Goal: Check status: Check status

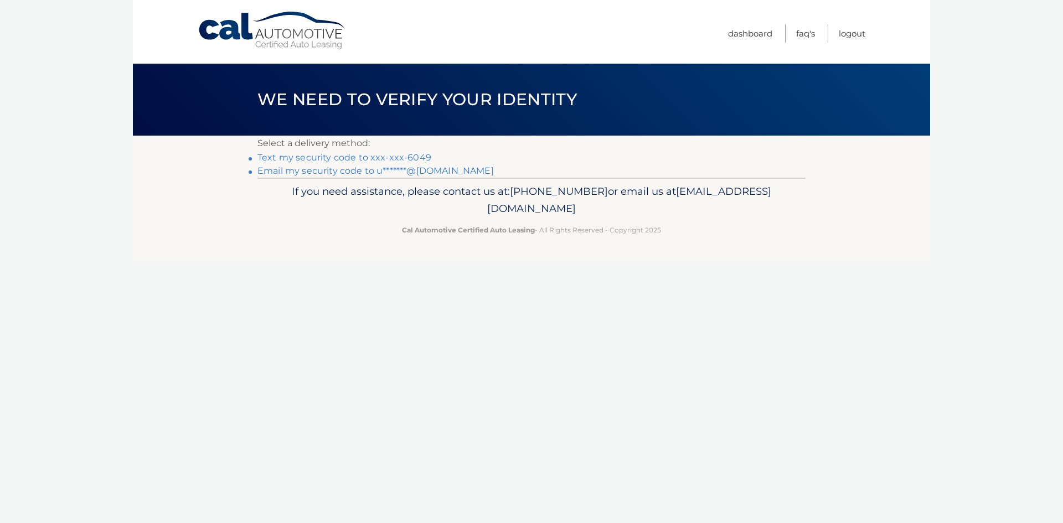
click at [407, 158] on link "Text my security code to xxx-xxx-6049" at bounding box center [344, 157] width 174 height 11
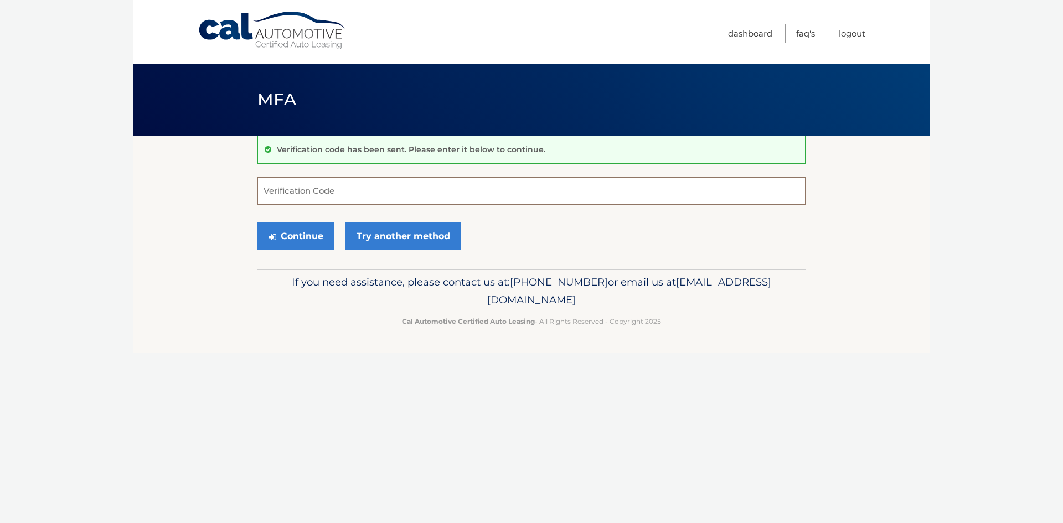
click at [397, 195] on input "Verification Code" at bounding box center [531, 191] width 548 height 28
type input "105963"
click at [294, 229] on button "Continue" at bounding box center [295, 237] width 77 height 28
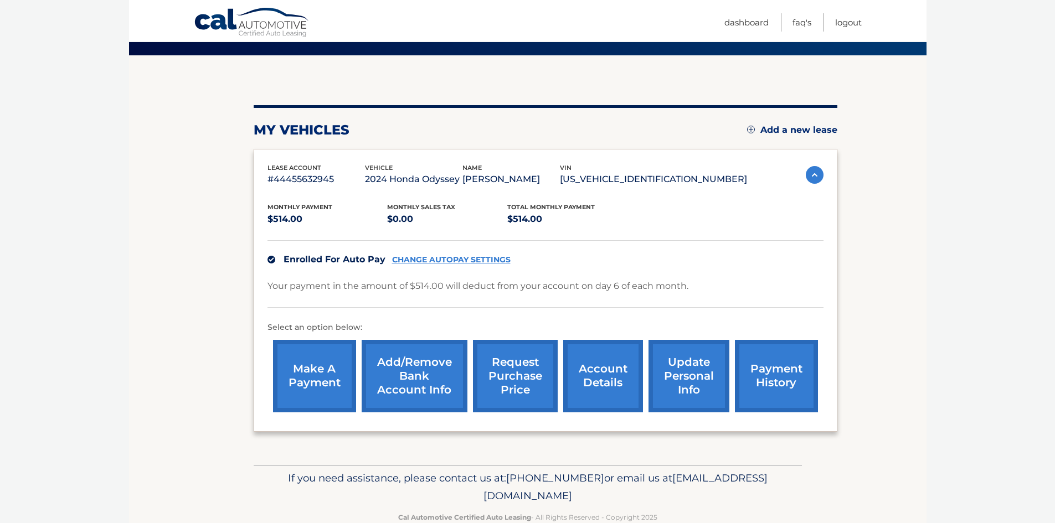
scroll to position [81, 0]
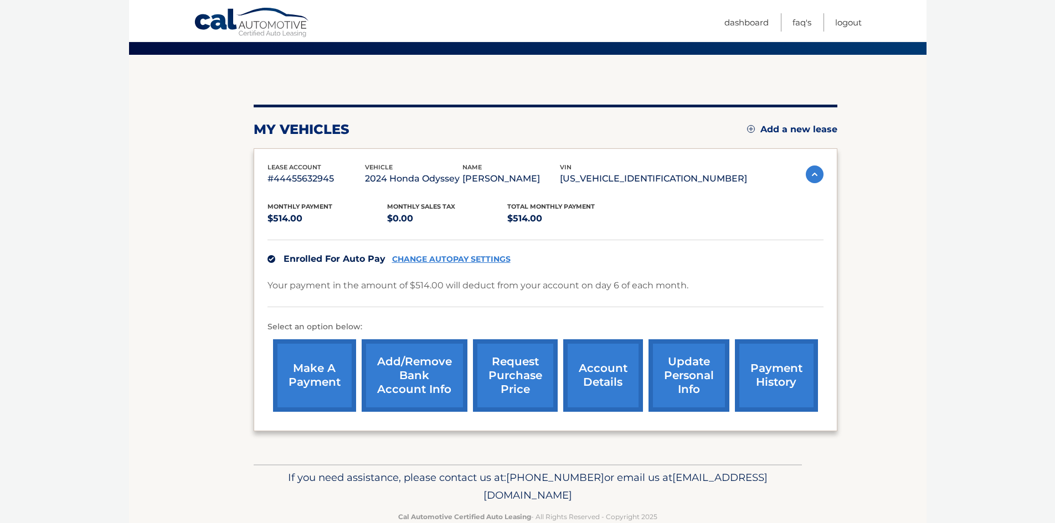
click at [618, 375] on link "account details" at bounding box center [603, 375] width 80 height 73
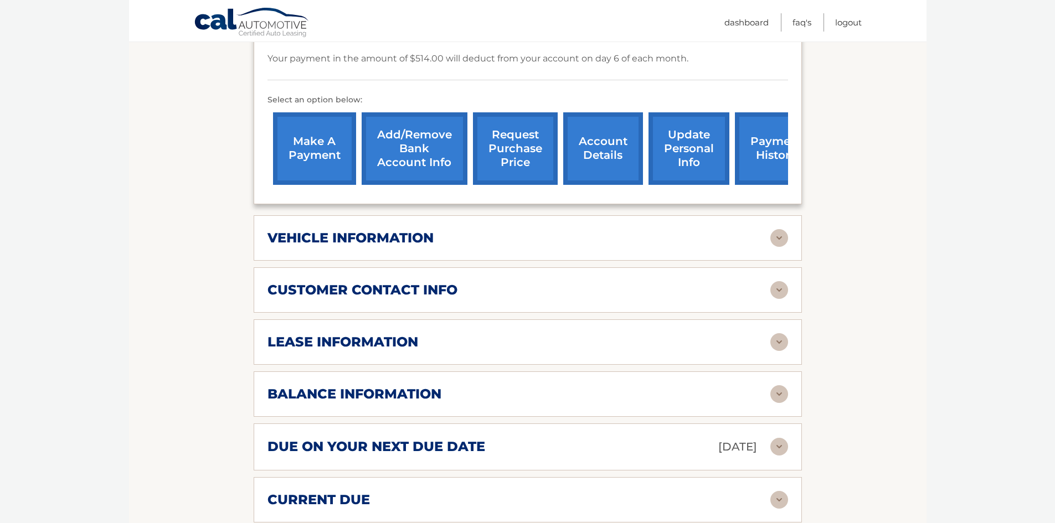
scroll to position [338, 0]
click at [772, 333] on img at bounding box center [779, 342] width 18 height 18
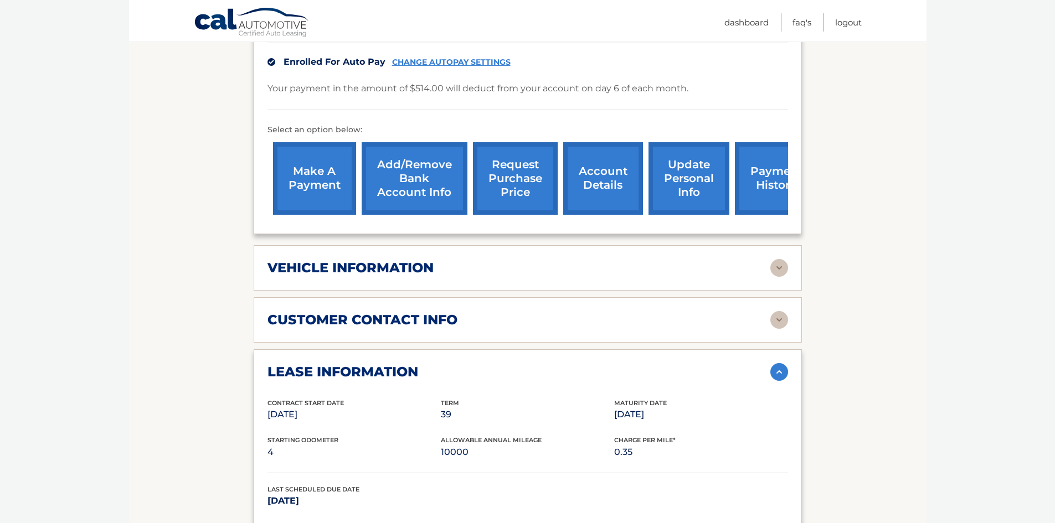
scroll to position [319, 0]
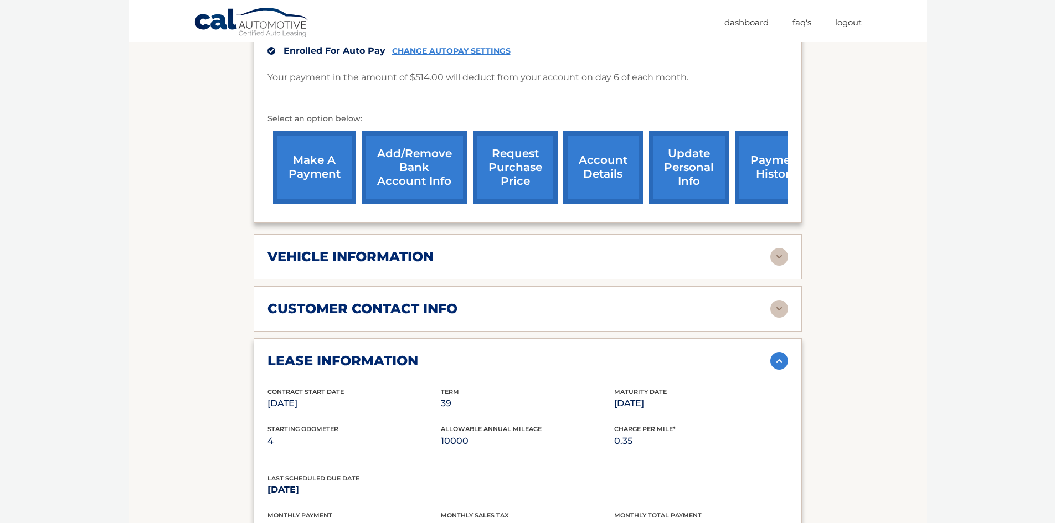
click at [782, 248] on img at bounding box center [779, 257] width 18 height 18
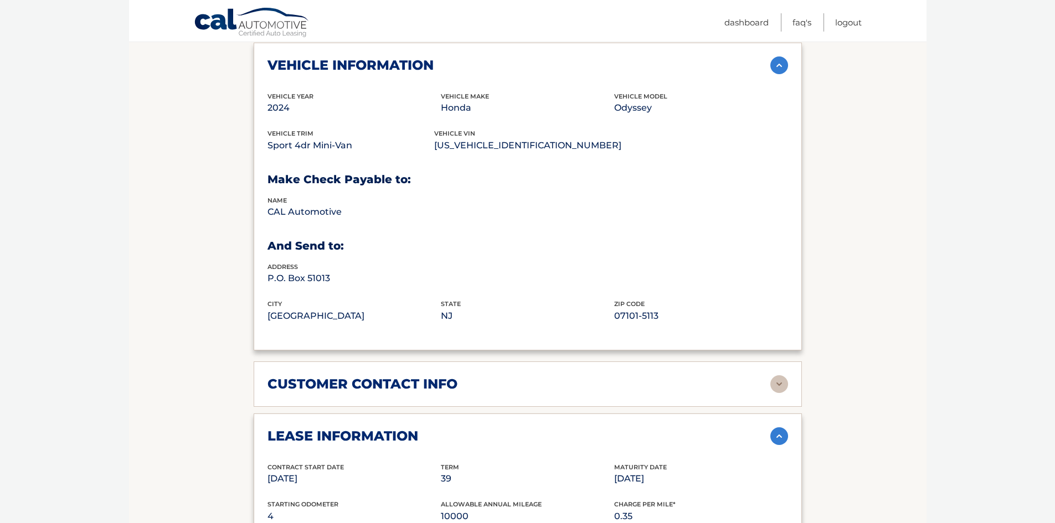
scroll to position [511, 0]
click at [778, 374] on img at bounding box center [779, 383] width 18 height 18
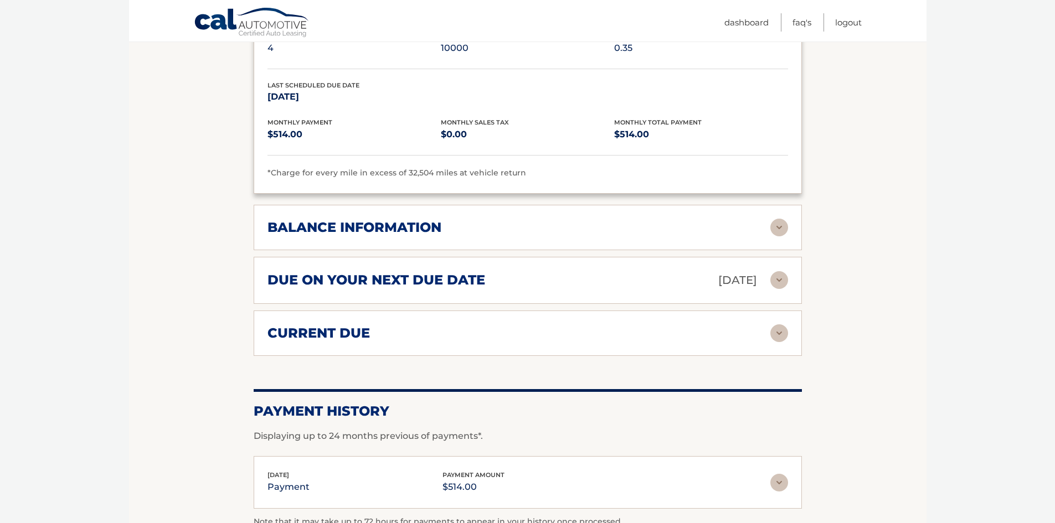
scroll to position [1265, 0]
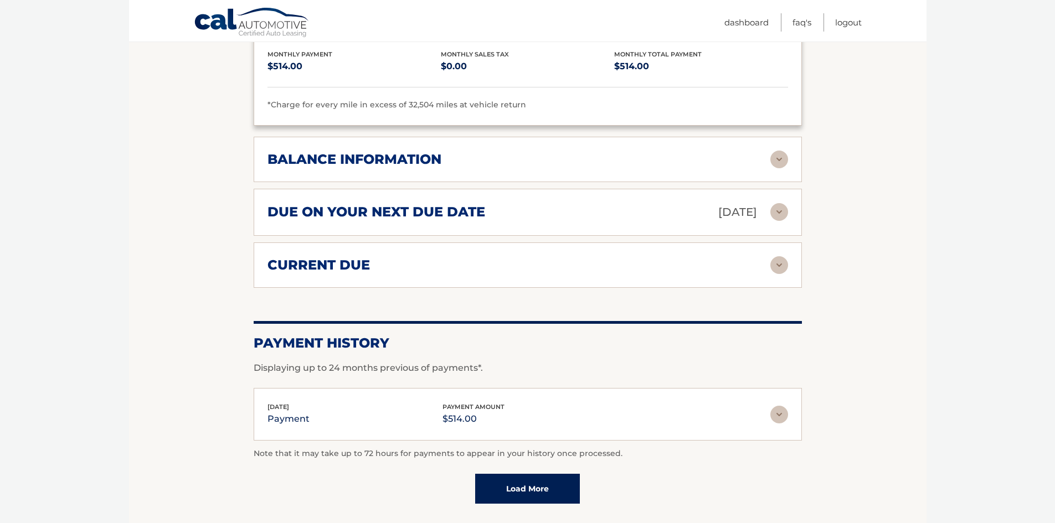
click at [778, 256] on img at bounding box center [779, 265] width 18 height 18
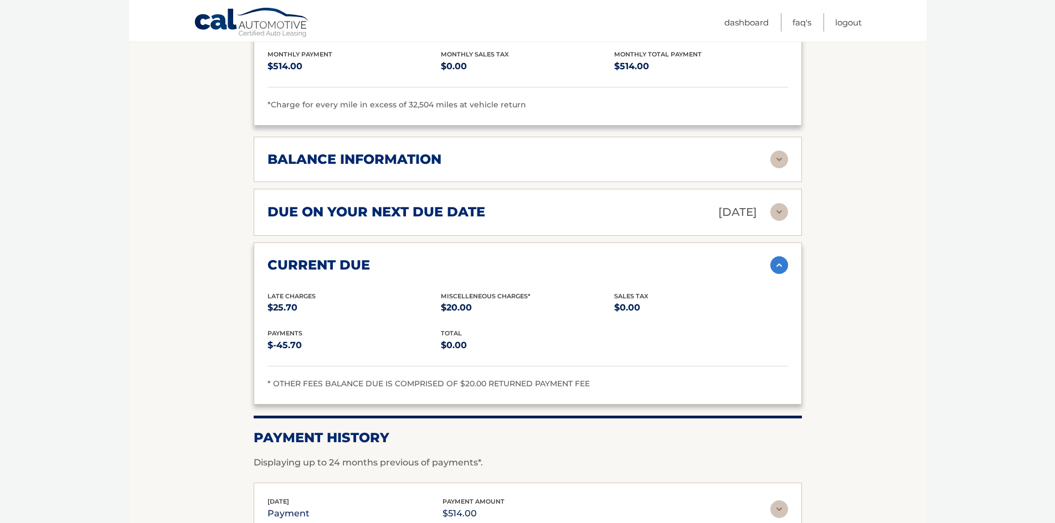
scroll to position [1198, 0]
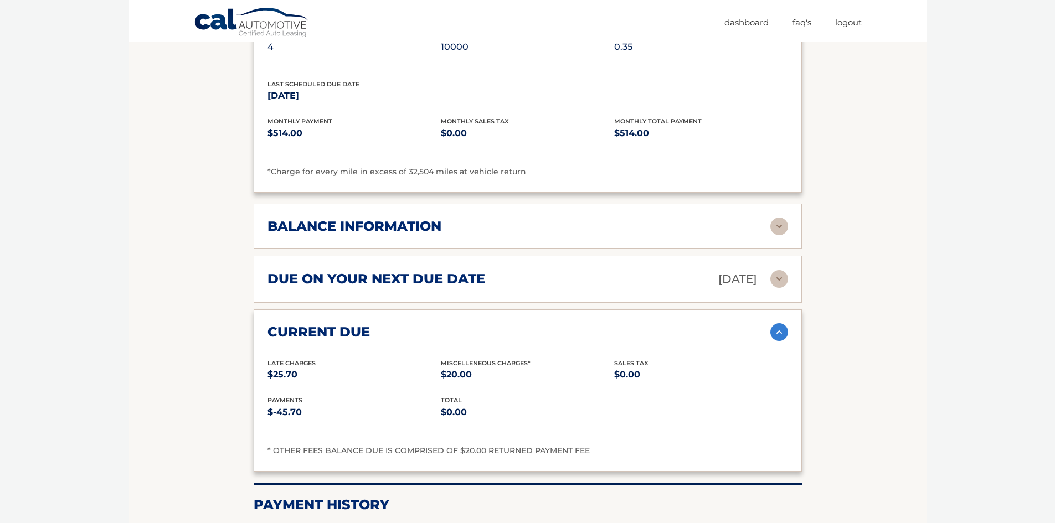
click at [778, 218] on img at bounding box center [779, 227] width 18 height 18
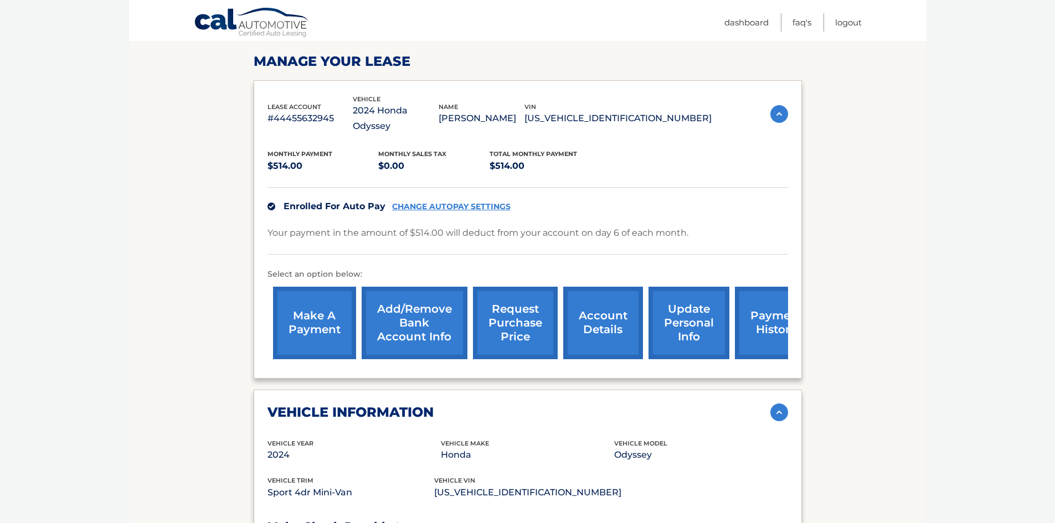
scroll to position [163, 0]
click at [602, 311] on link "account details" at bounding box center [603, 323] width 80 height 73
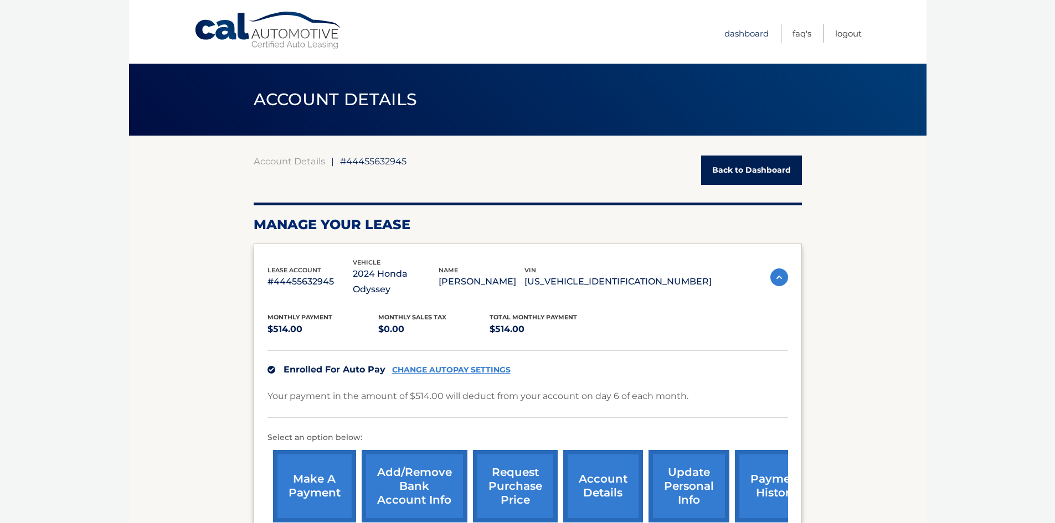
click at [754, 34] on link "Dashboard" at bounding box center [746, 33] width 44 height 18
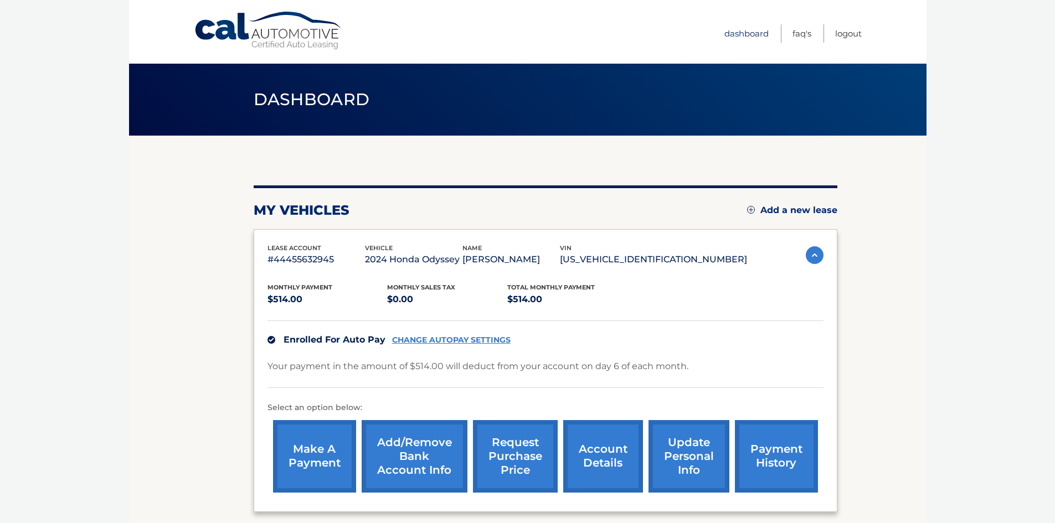
click at [740, 32] on link "Dashboard" at bounding box center [746, 33] width 44 height 18
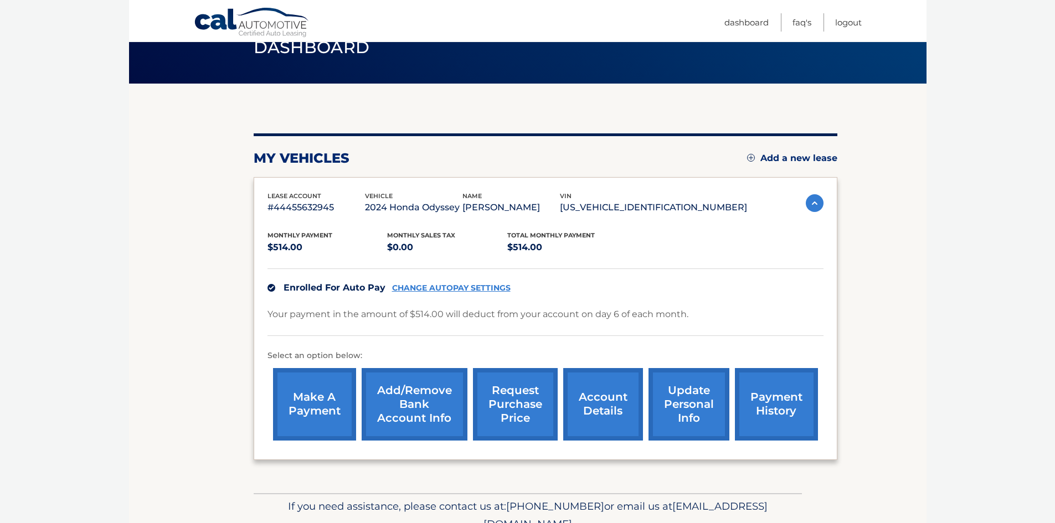
scroll to position [106, 0]
